Goal: Task Accomplishment & Management: Use online tool/utility

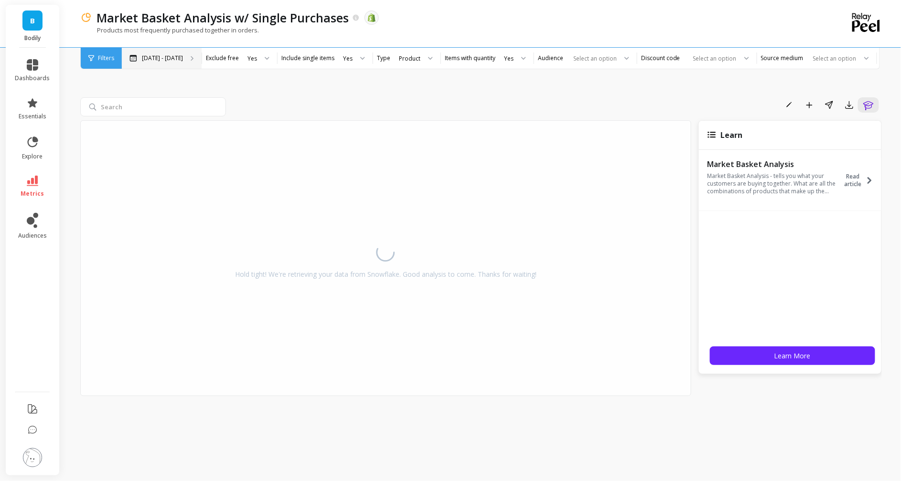
click at [173, 67] on div "[DATE] - [DATE]" at bounding box center [162, 58] width 80 height 21
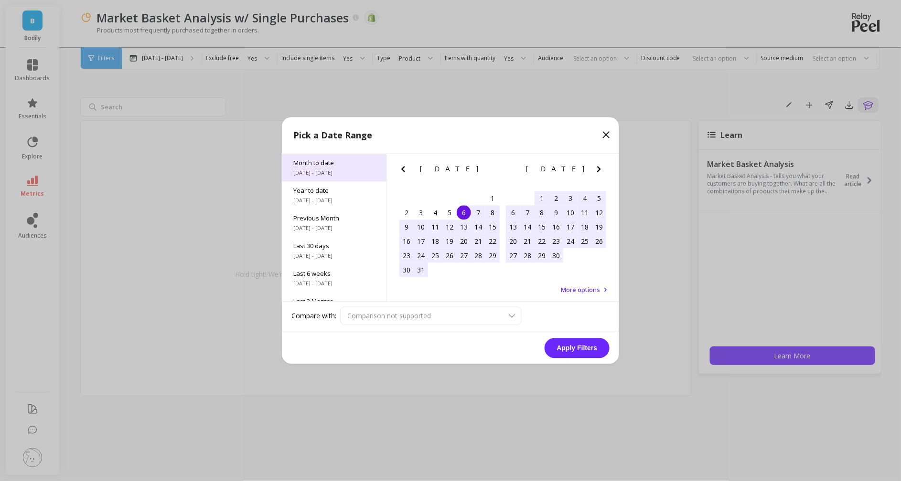
click at [314, 160] on span "Month to date" at bounding box center [334, 163] width 82 height 9
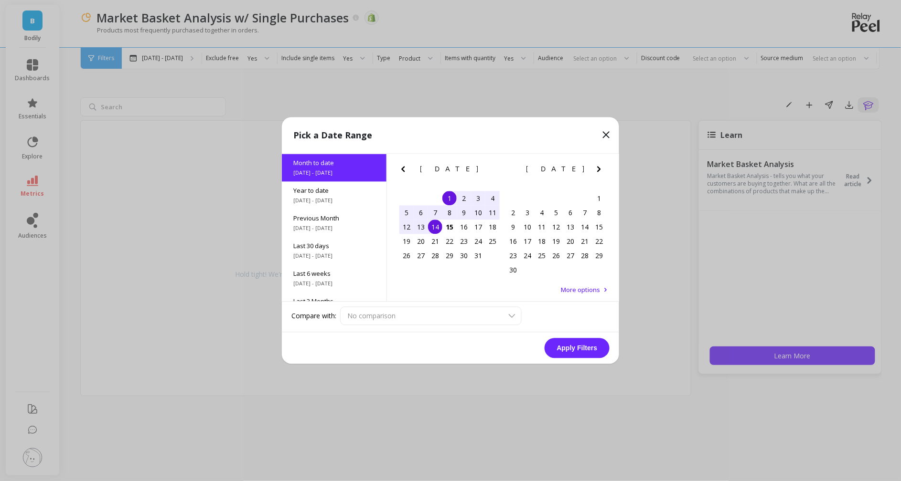
click at [596, 351] on button "Apply Filters" at bounding box center [576, 349] width 65 height 20
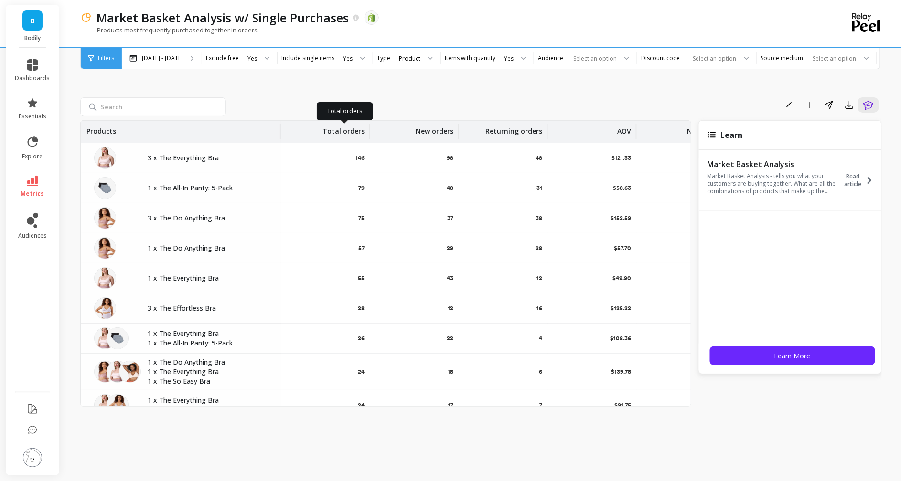
click at [337, 122] on p "Total orders" at bounding box center [343, 128] width 42 height 15
click at [313, 202] on span "Sort Descending" at bounding box center [322, 199] width 87 height 15
